Goal: Task Accomplishment & Management: Use online tool/utility

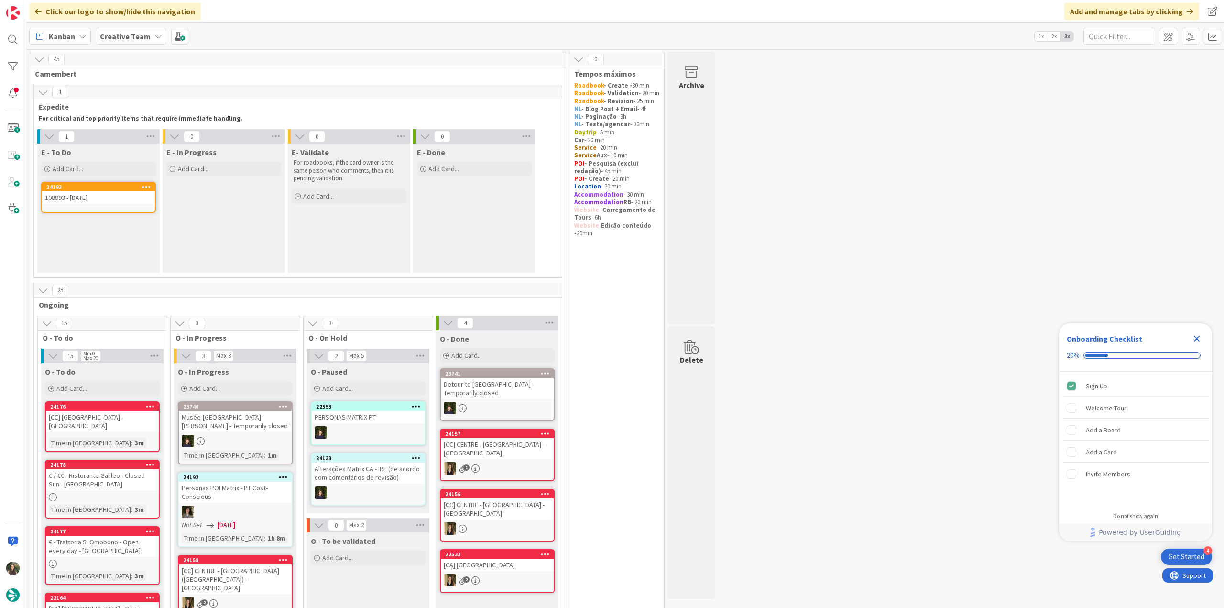
click at [1195, 339] on icon "Close Checklist" at bounding box center [1196, 338] width 11 height 11
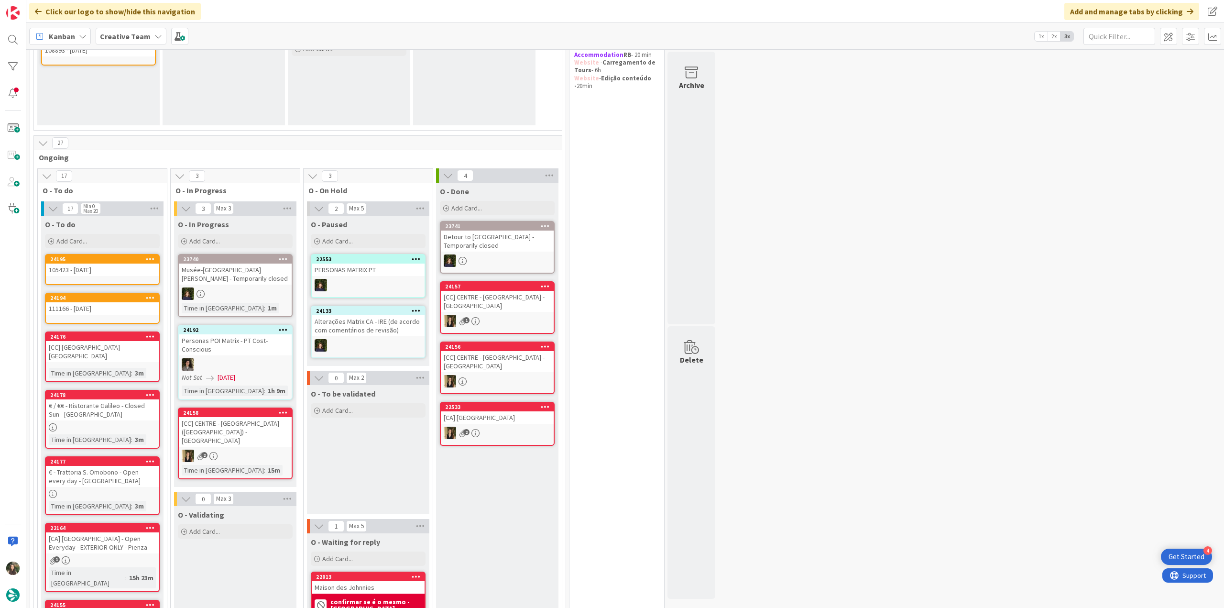
scroll to position [239, 0]
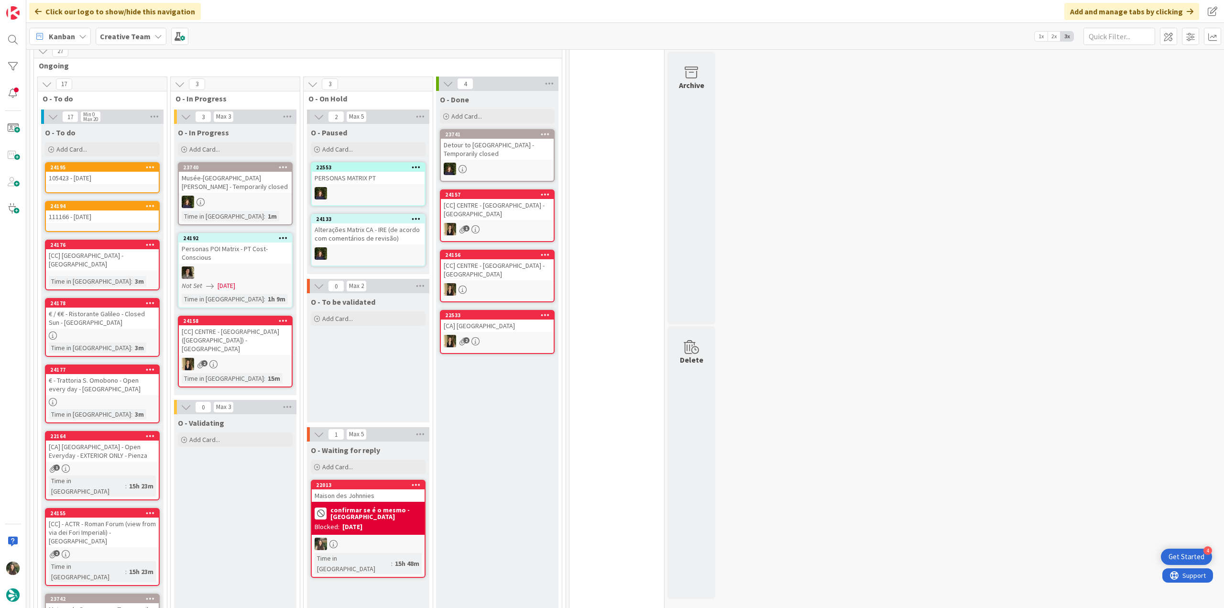
click at [376, 546] on div at bounding box center [368, 543] width 113 height 12
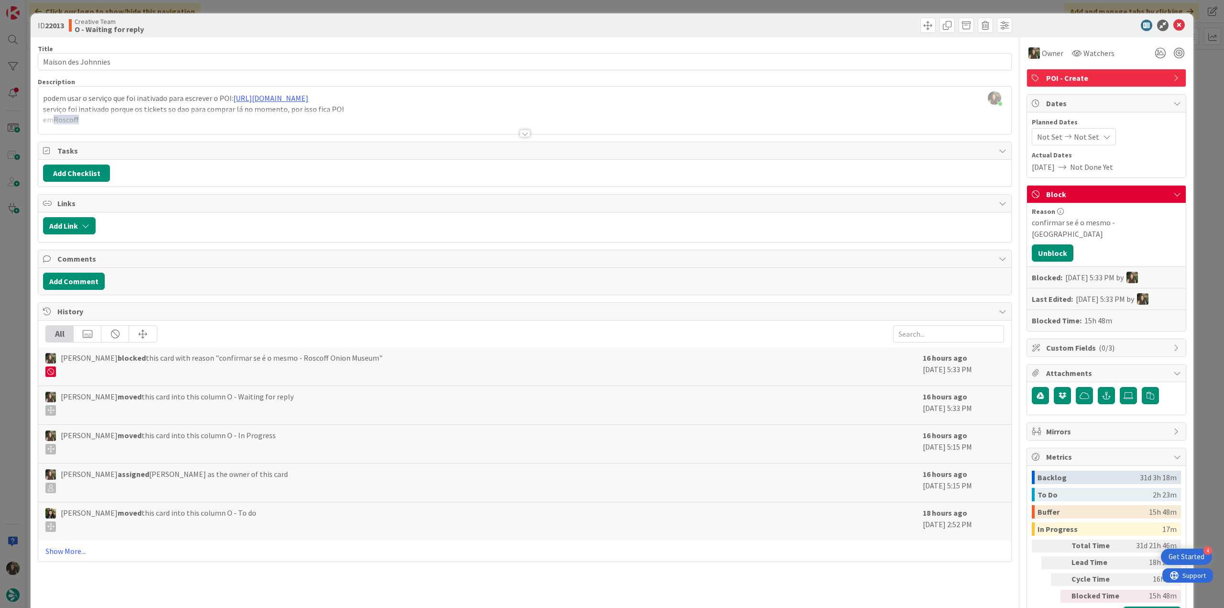
click at [1206, 453] on div "ID 22013 Creative Team O - Waiting for reply Title 19 / 128 Maison des Johnnies…" at bounding box center [612, 304] width 1224 height 608
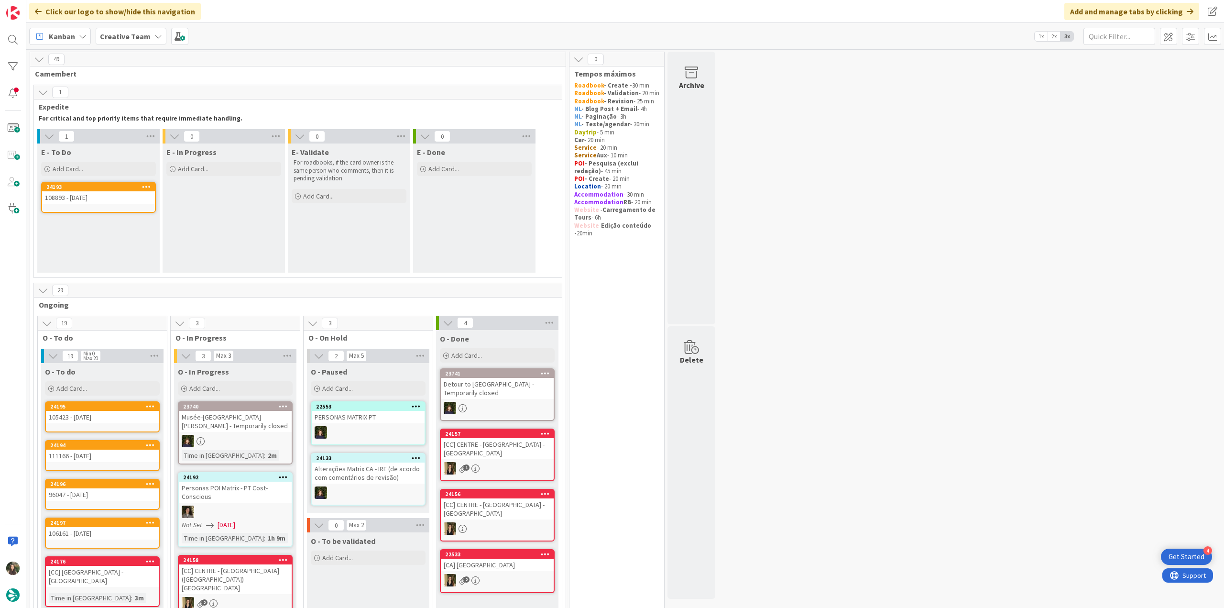
click at [123, 196] on div "108893 - 4 oct" at bounding box center [98, 197] width 113 height 12
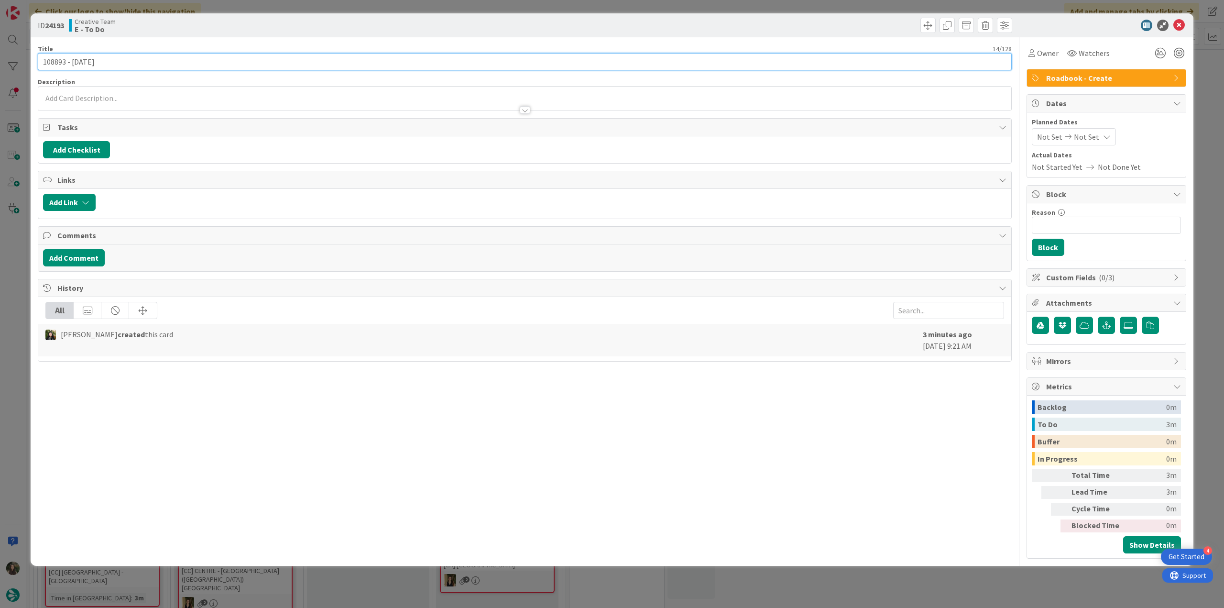
click at [57, 65] on input "108893 - 4 oct" at bounding box center [525, 61] width 974 height 17
click at [6, 305] on div "ID 24193 Creative Team E - To Do Title 14 / 128 108893 - 4 oct Description Inês…" at bounding box center [612, 304] width 1224 height 608
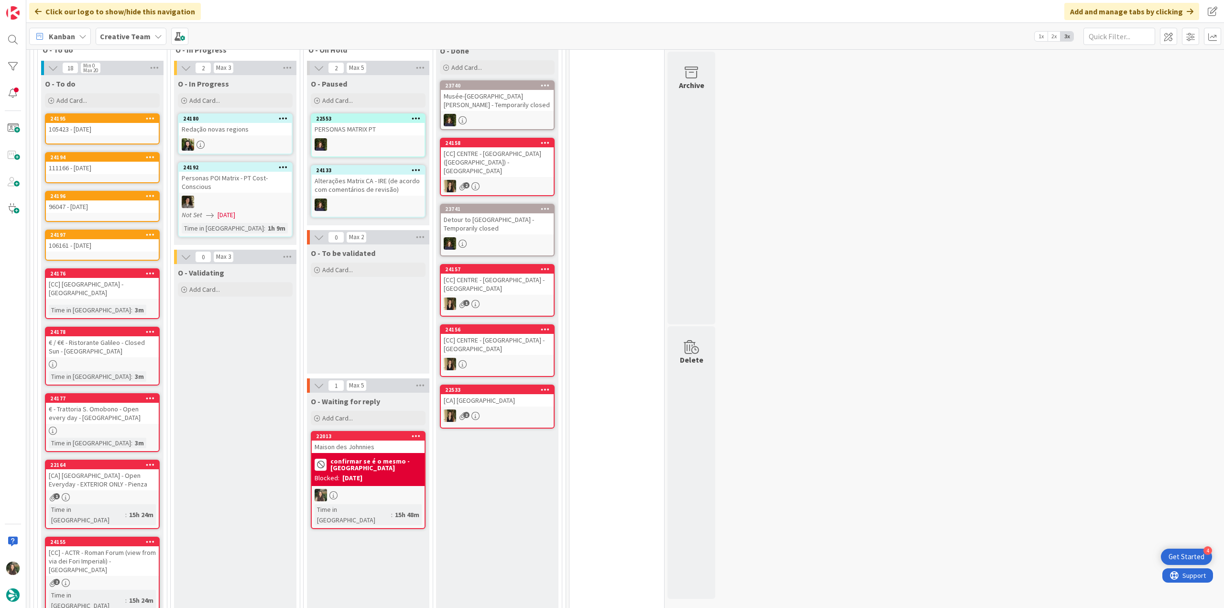
scroll to position [239, 0]
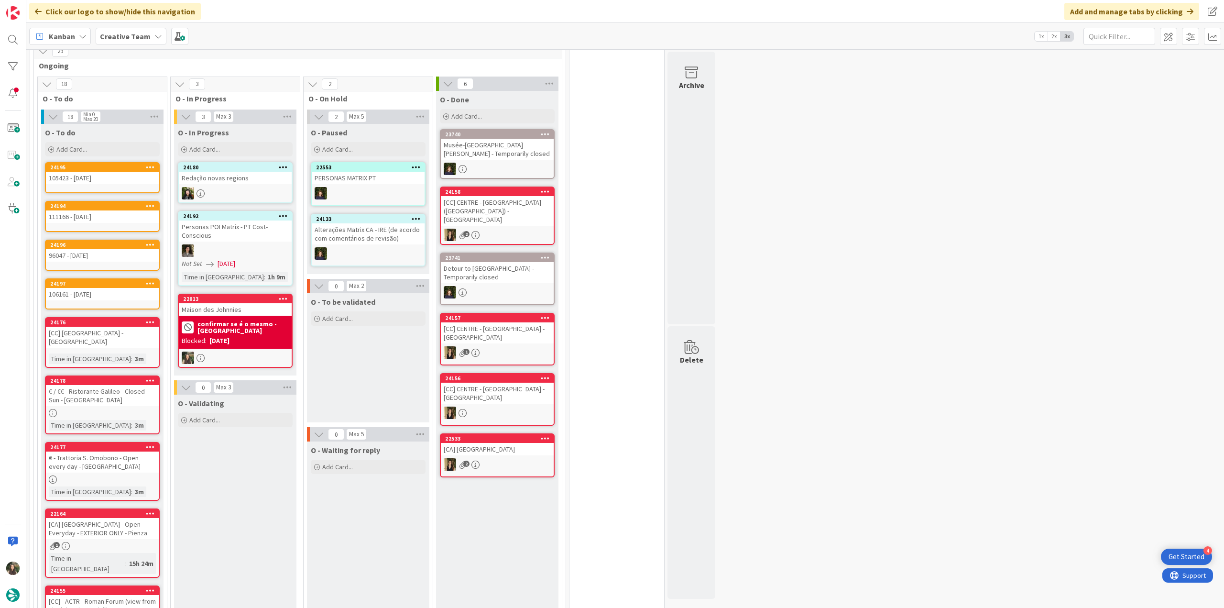
click at [257, 315] on div "confirmar se é o mesmo - Roscoff Onion Museum Blocked: 09/29/2025" at bounding box center [235, 331] width 113 height 33
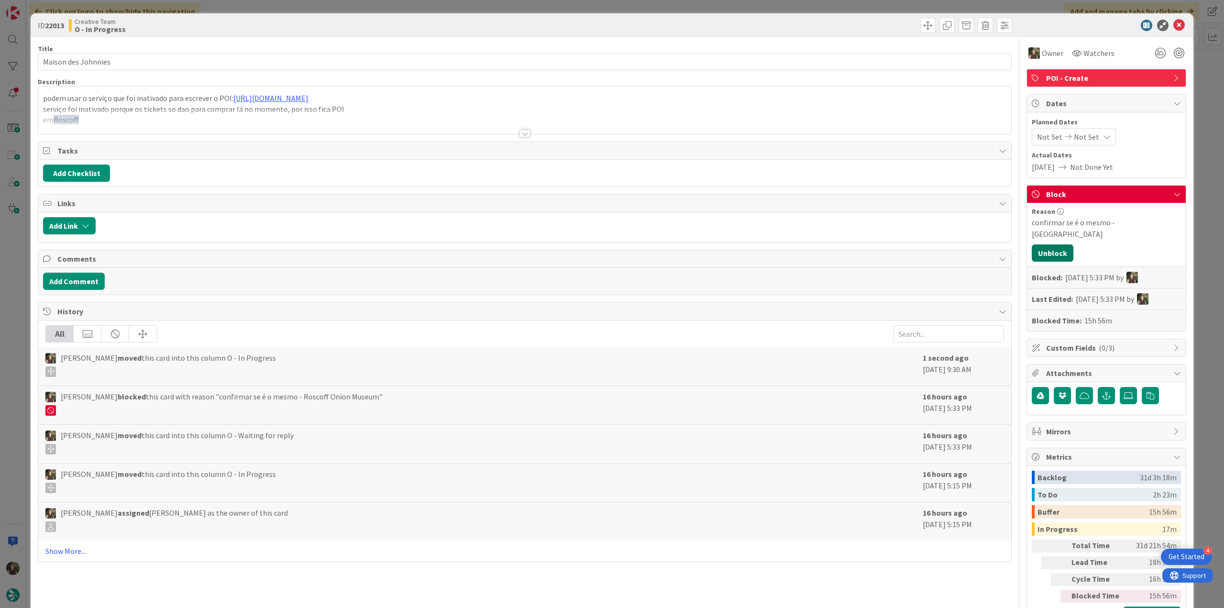
click at [1054, 256] on button "Unblock" at bounding box center [1053, 252] width 42 height 17
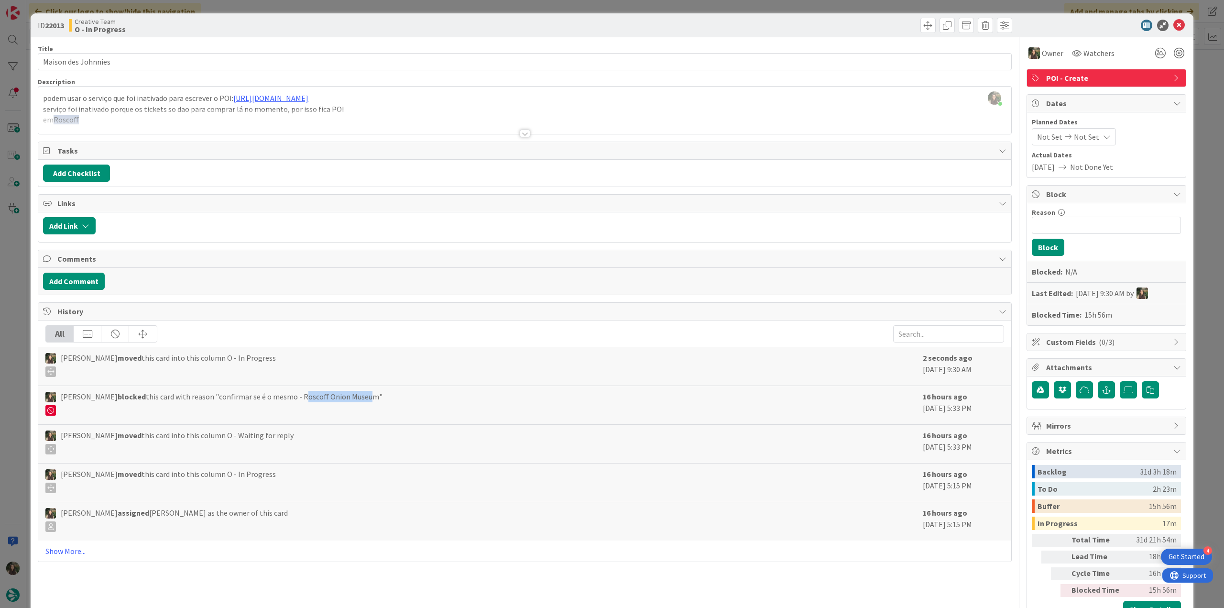
drag, startPoint x: 290, startPoint y: 393, endPoint x: 352, endPoint y: 391, distance: 62.2
click at [351, 391] on span "Inês Gonçalves blocked this card with reason "confirmar se é o mesmo - Roscoff …" at bounding box center [222, 403] width 322 height 25
copy span "Roscoff Onion Muse"
drag, startPoint x: 116, startPoint y: 63, endPoint x: 28, endPoint y: 59, distance: 88.5
click at [28, 59] on div "ID 22013 Creative Team O - In Progress Title 19 / 128 Maison des Johnnies Descr…" at bounding box center [612, 304] width 1224 height 608
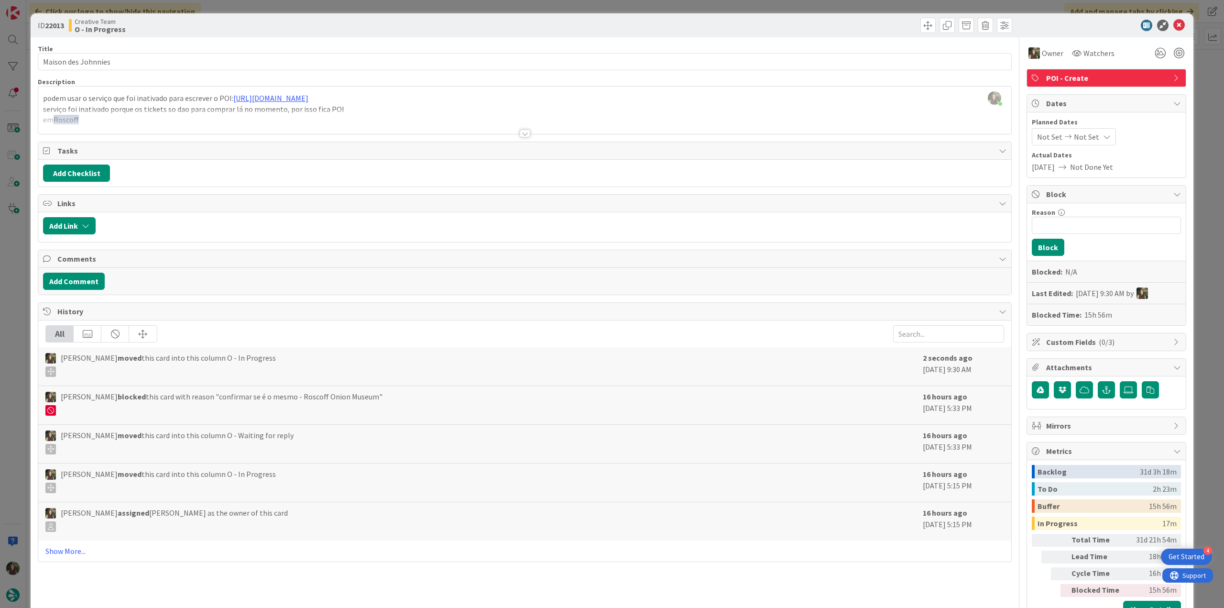
click at [21, 250] on div "ID 22013 Creative Team O - In Progress Title 19 / 128 Maison des Johnnies Descr…" at bounding box center [612, 304] width 1224 height 608
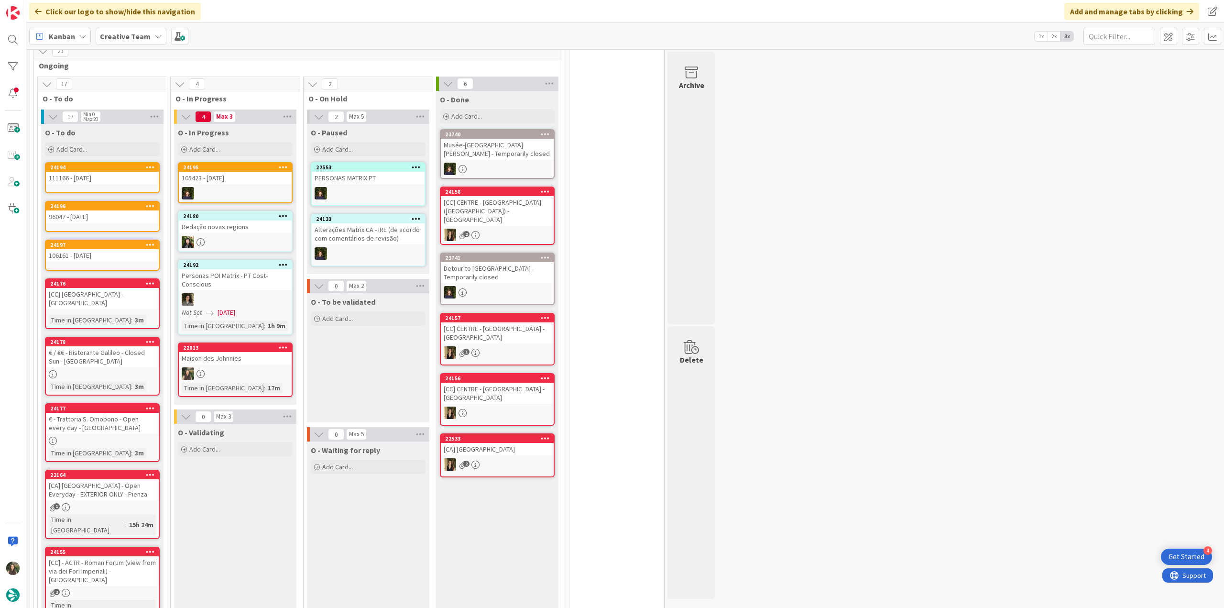
click at [250, 374] on div at bounding box center [235, 373] width 113 height 12
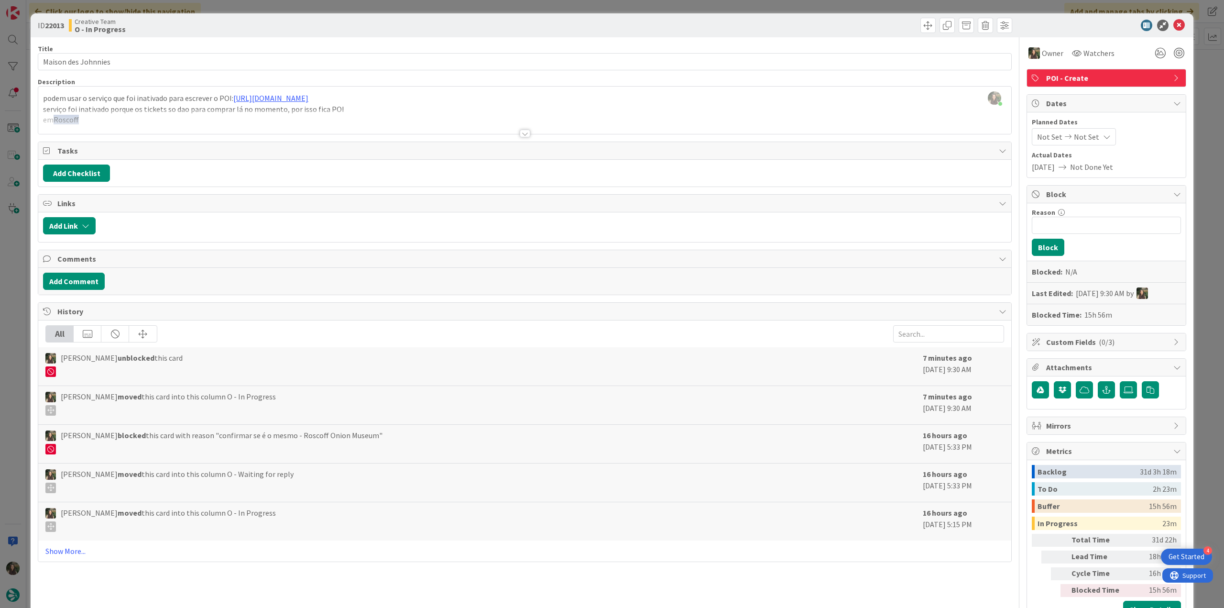
click at [1199, 437] on div "ID 22013 Creative Team O - In Progress Title 19 / 128 Maison des Johnnies Descr…" at bounding box center [612, 304] width 1224 height 608
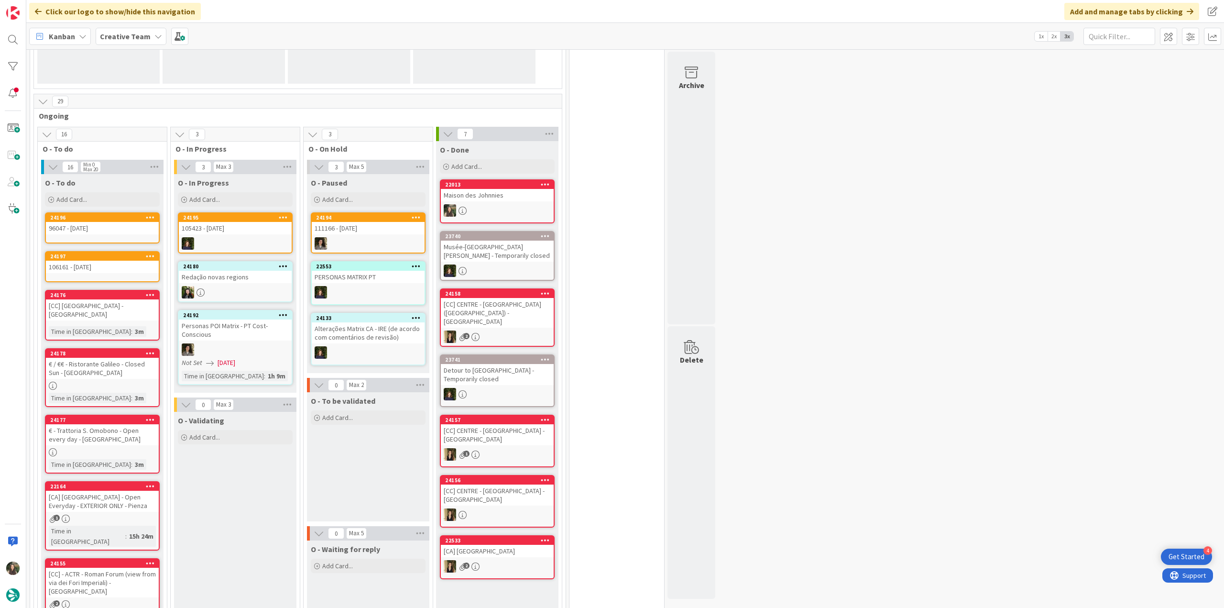
scroll to position [96, 0]
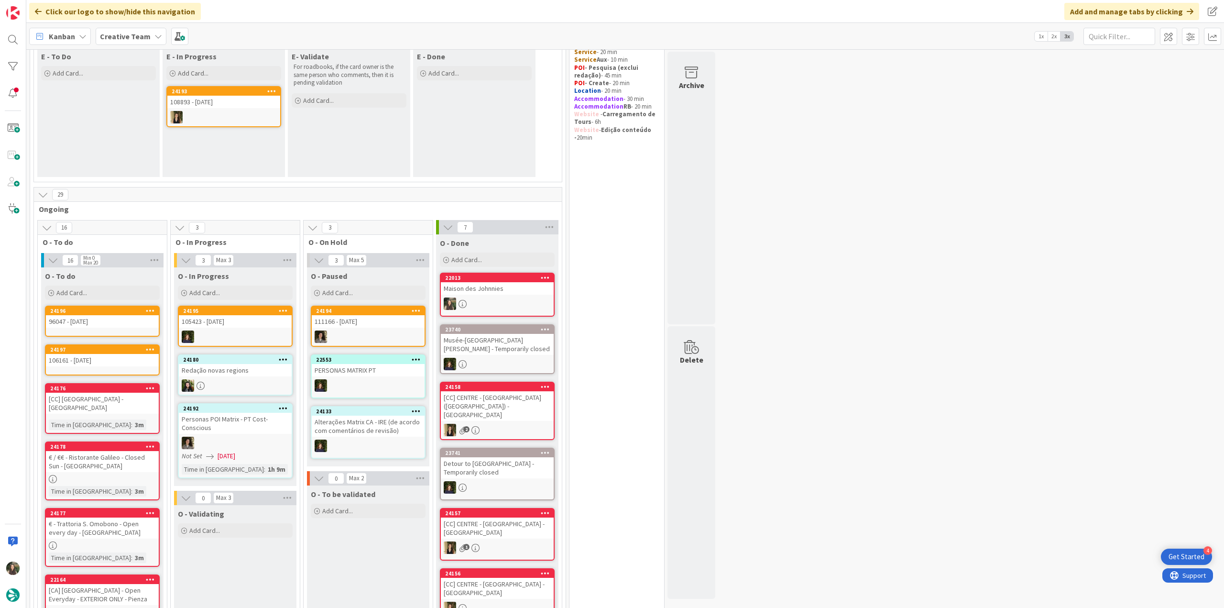
click at [98, 321] on div "96047 - 12 nov" at bounding box center [102, 321] width 113 height 12
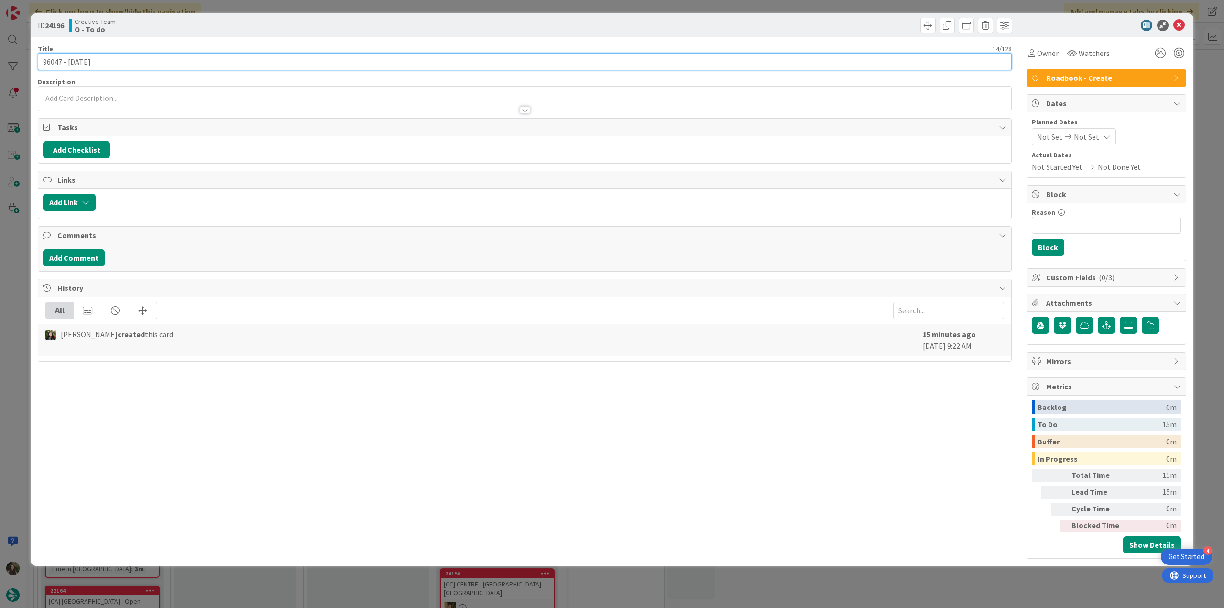
click at [55, 66] on input "96047 - 12 nov" at bounding box center [525, 61] width 974 height 17
click at [1056, 53] on span "Owner" at bounding box center [1048, 52] width 22 height 11
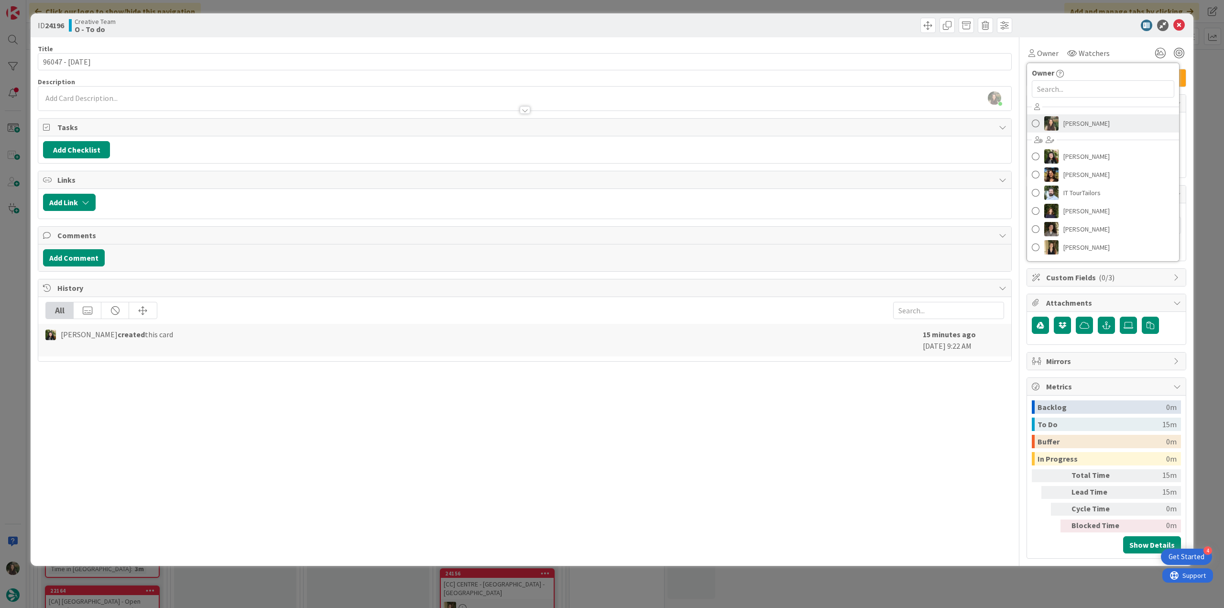
click at [1094, 129] on span "Inês Gonçalves" at bounding box center [1086, 123] width 46 height 14
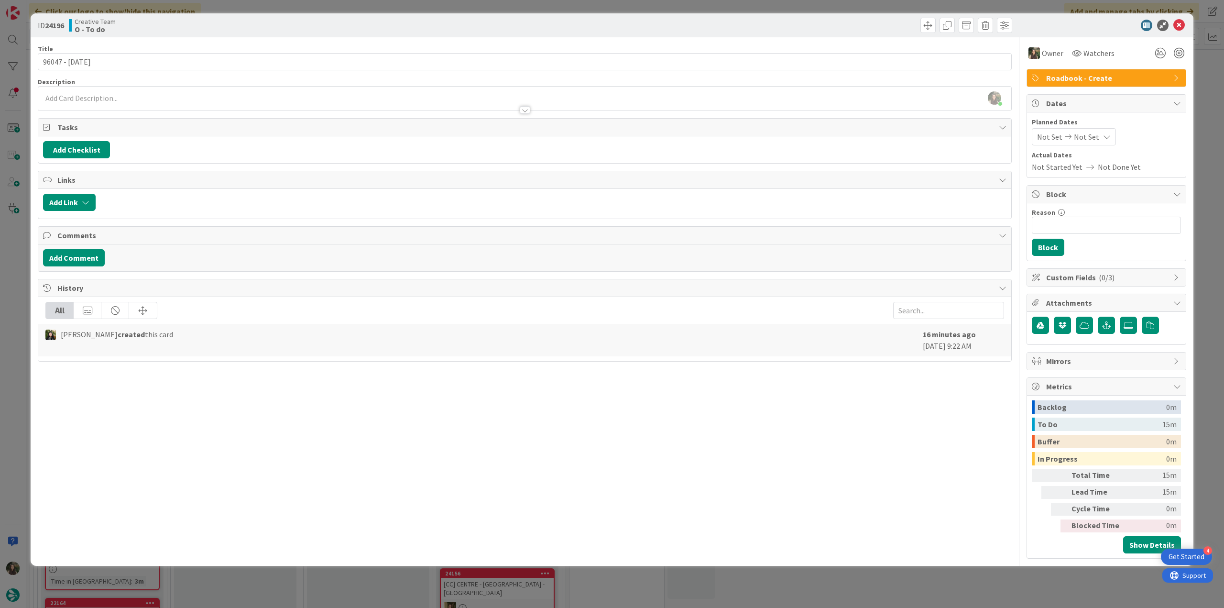
click at [1205, 75] on div "ID 24196 Creative Team O - To do Title 14 / 128 96047 - 12 nov Description Inês…" at bounding box center [612, 304] width 1224 height 608
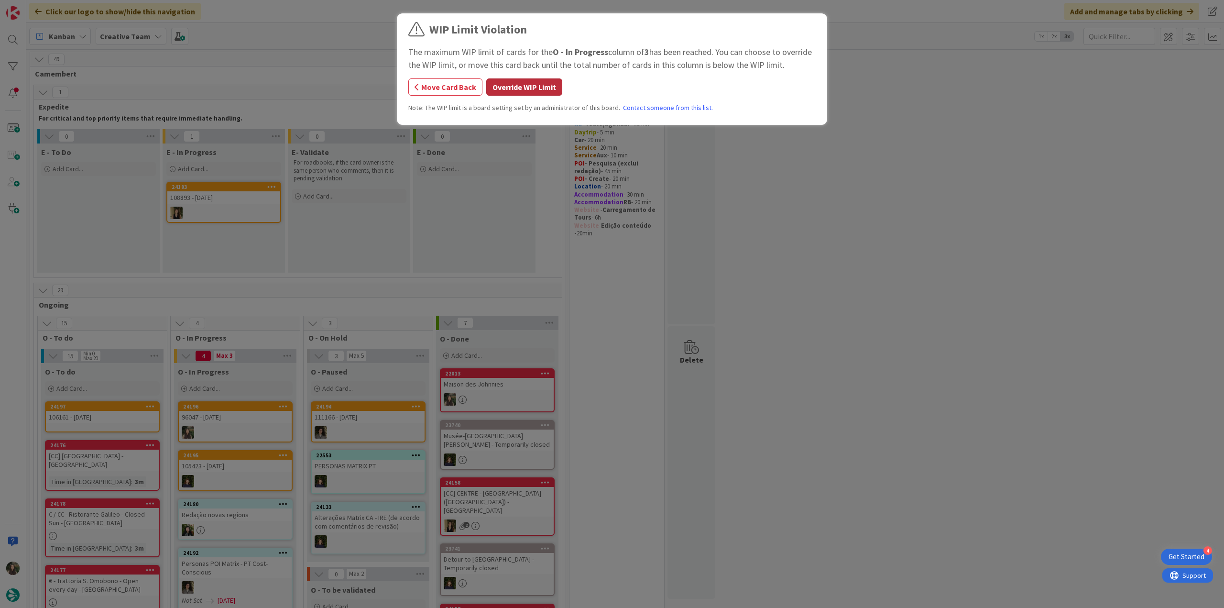
click at [512, 91] on button "Override WIP Limit" at bounding box center [524, 86] width 76 height 17
